Goal: Task Accomplishment & Management: Manage account settings

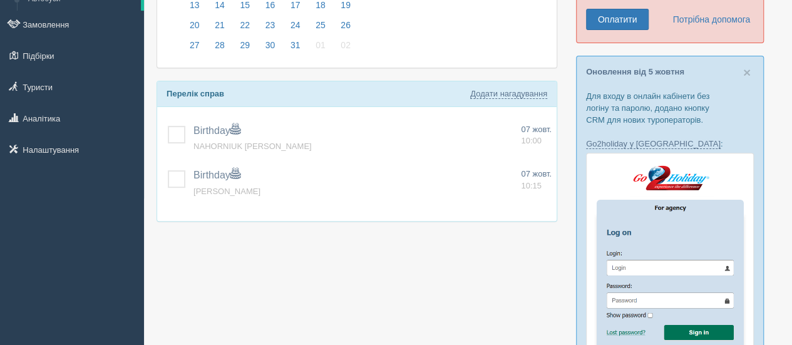
scroll to position [167, 0]
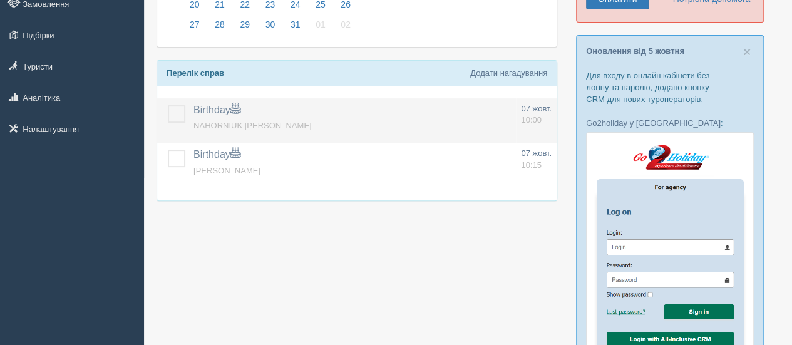
click at [168, 105] on label at bounding box center [168, 105] width 0 height 0
click at [0, 0] on input "checkbox" at bounding box center [0, 0] width 0 height 0
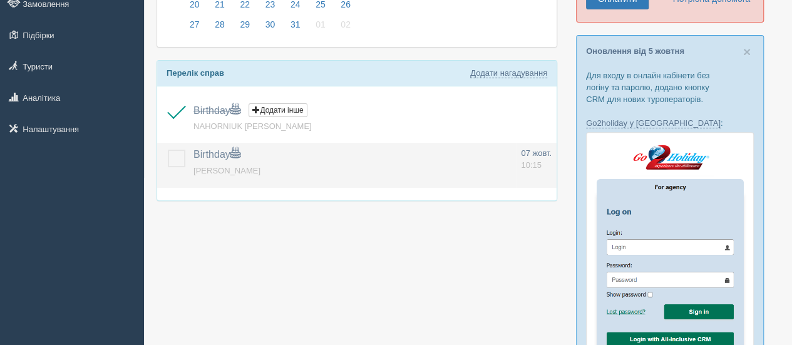
click at [172, 166] on td at bounding box center [172, 165] width 31 height 45
click at [168, 150] on label at bounding box center [168, 150] width 0 height 0
click at [0, 0] on input "checkbox" at bounding box center [0, 0] width 0 height 0
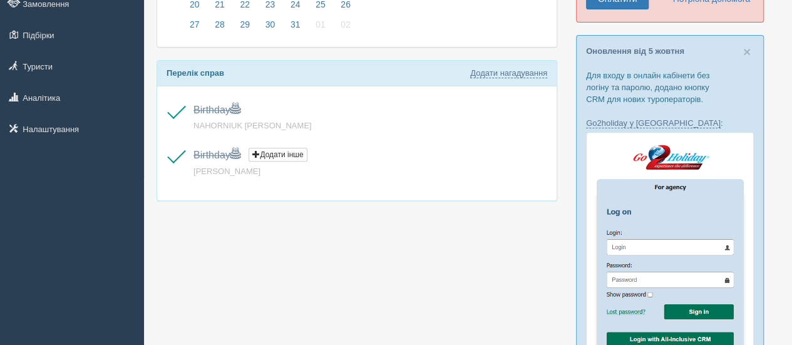
scroll to position [0, 0]
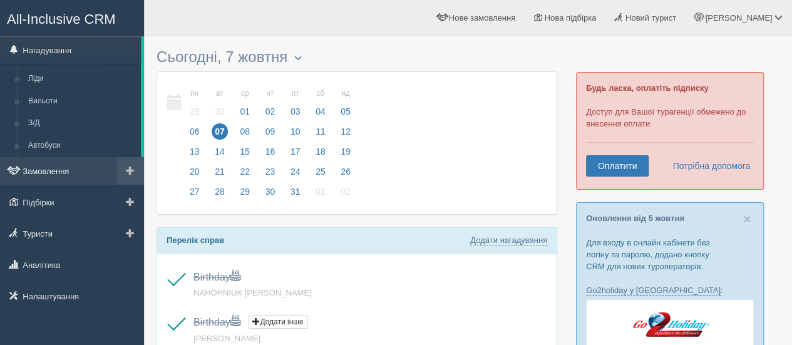
click at [63, 166] on link "Замовлення" at bounding box center [72, 171] width 144 height 28
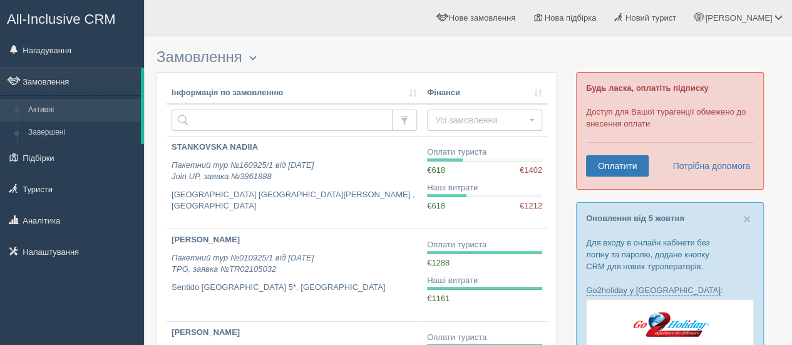
click at [83, 23] on span "All-Inclusive CRM" at bounding box center [61, 19] width 109 height 16
